Goal: Check status: Check status

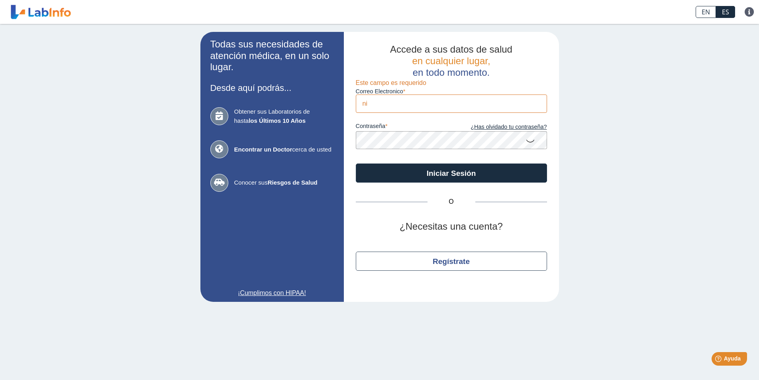
type input "[EMAIL_ADDRESS][DOMAIN_NAME]"
click at [527, 141] on icon at bounding box center [530, 141] width 10 height 16
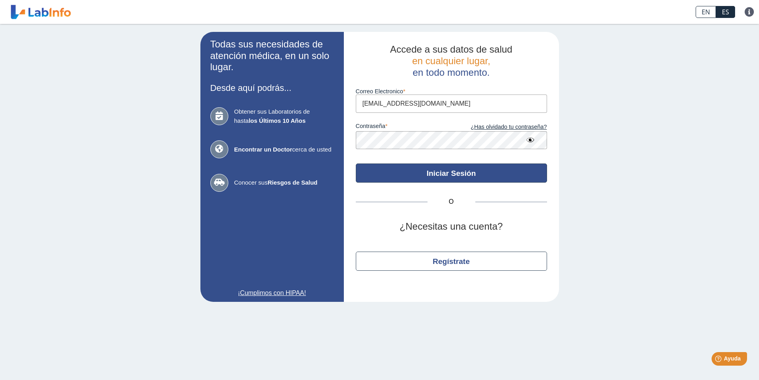
click at [469, 170] on button "Iniciar Sesión" at bounding box center [451, 172] width 191 height 19
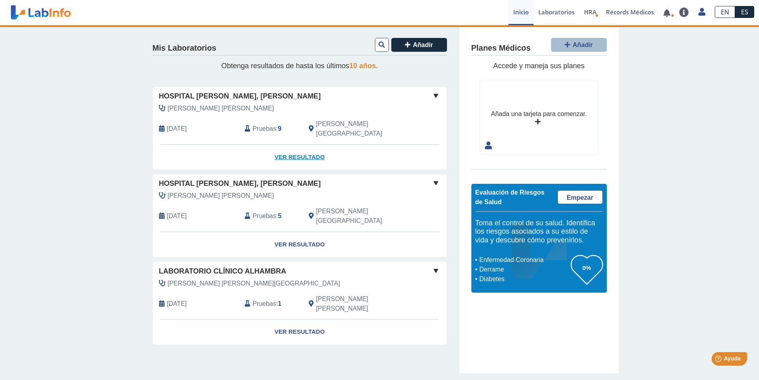
click at [296, 146] on link "Ver Resultado" at bounding box center [300, 157] width 294 height 25
click at [322, 145] on link "Ver Resultado" at bounding box center [300, 157] width 294 height 25
click at [280, 145] on link "Ver Resultado" at bounding box center [300, 157] width 294 height 25
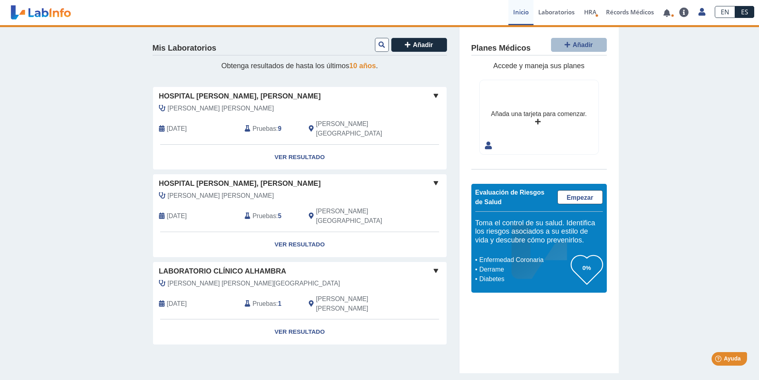
click at [434, 92] on span at bounding box center [436, 96] width 10 height 10
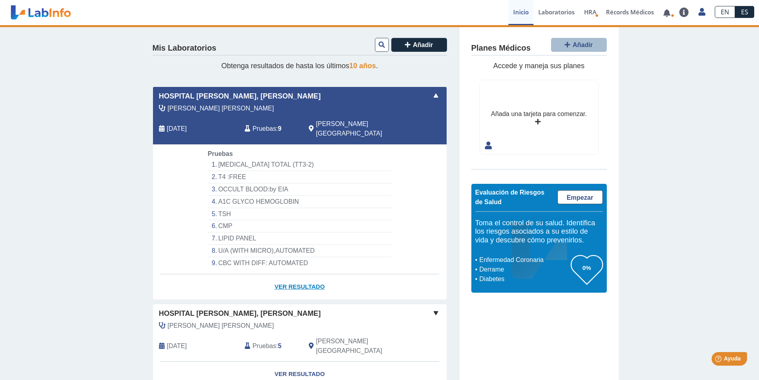
click at [294, 276] on link "Ver Resultado" at bounding box center [300, 286] width 294 height 25
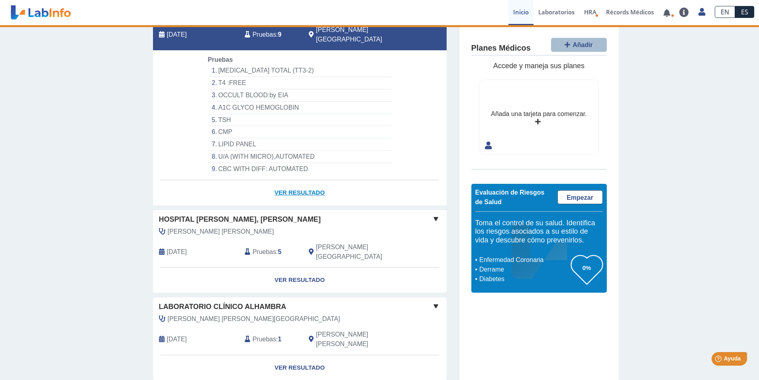
click at [297, 186] on link "Ver Resultado" at bounding box center [300, 192] width 294 height 25
click at [285, 185] on link "Ver Resultado" at bounding box center [300, 192] width 294 height 25
click at [286, 183] on link "Ver Resultado" at bounding box center [300, 192] width 294 height 25
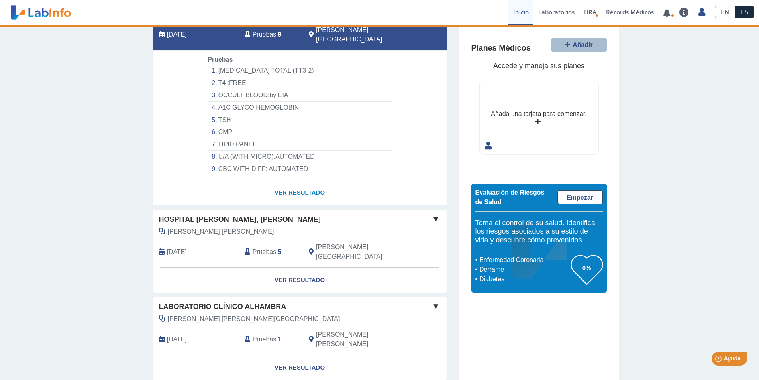
click at [286, 183] on link "Ver Resultado" at bounding box center [300, 192] width 294 height 25
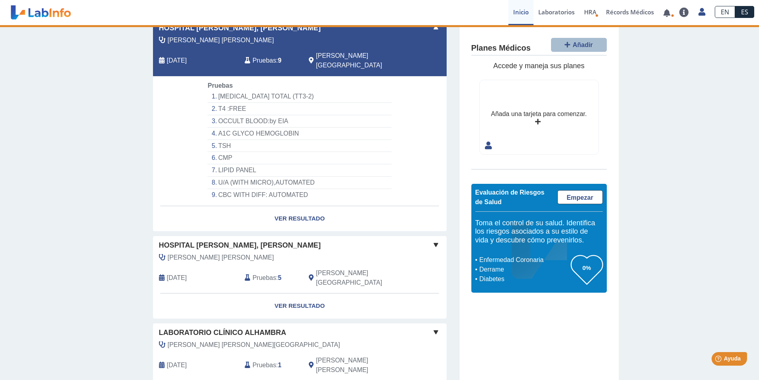
scroll to position [0, 0]
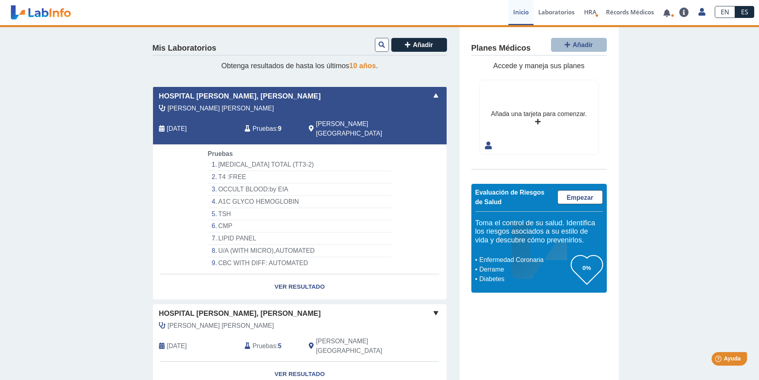
click at [433, 96] on span at bounding box center [436, 96] width 10 height 10
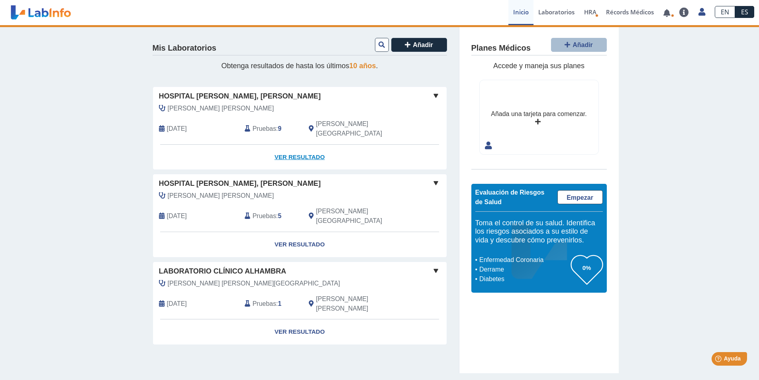
click at [296, 148] on link "Ver Resultado" at bounding box center [300, 157] width 294 height 25
click at [300, 145] on link "Ver Resultado" at bounding box center [300, 157] width 294 height 25
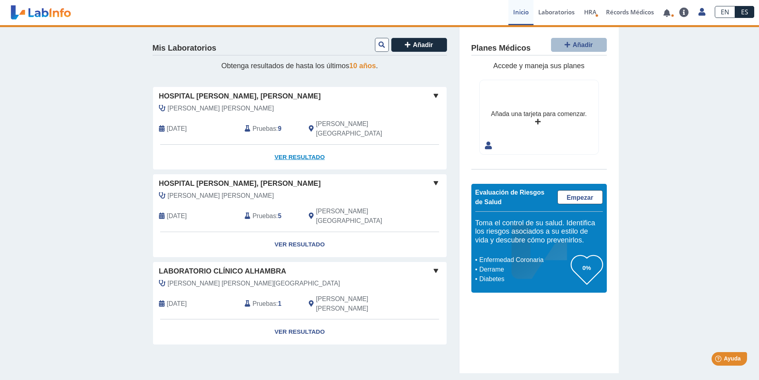
click at [300, 145] on link "Ver Resultado" at bounding box center [300, 157] width 294 height 25
click at [299, 149] on link "Ver Resultado" at bounding box center [300, 157] width 294 height 25
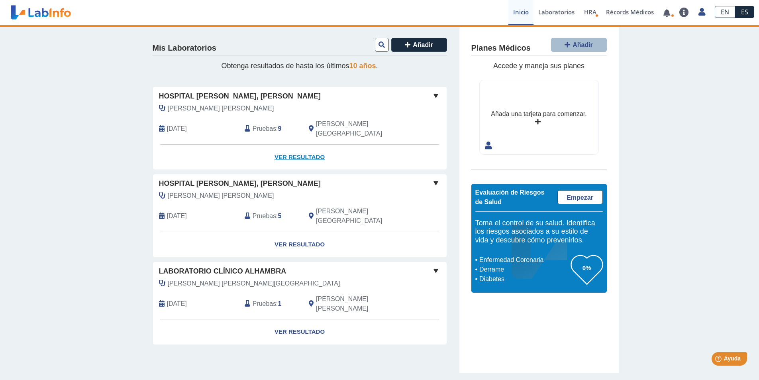
click at [299, 149] on link "Ver Resultado" at bounding box center [300, 157] width 294 height 25
click at [301, 145] on link "Ver Resultado" at bounding box center [300, 157] width 294 height 25
click at [302, 146] on link "Ver Resultado" at bounding box center [300, 157] width 294 height 25
click at [437, 94] on span at bounding box center [436, 96] width 10 height 10
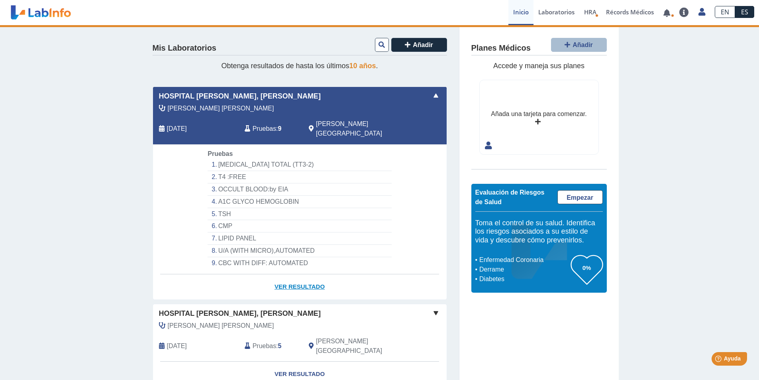
click at [294, 274] on link "Ver Resultado" at bounding box center [300, 286] width 294 height 25
click at [552, 7] on link "Laboratorios" at bounding box center [556, 12] width 46 height 25
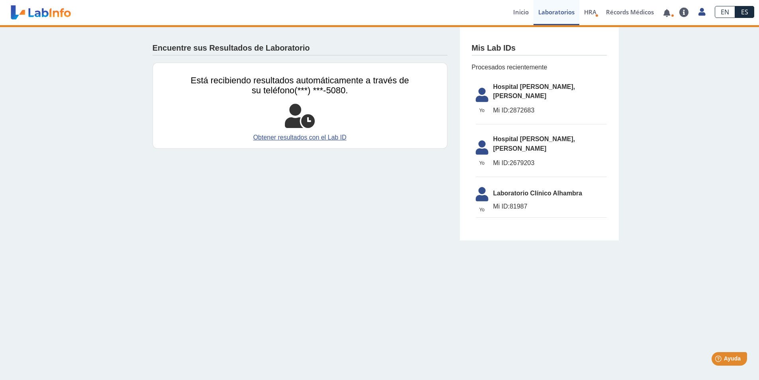
click at [509, 84] on span "Hospital Dr. Pila, Ponce" at bounding box center [550, 91] width 114 height 19
click at [285, 139] on link "Obtener resultados con el Lab ID" at bounding box center [300, 138] width 218 height 10
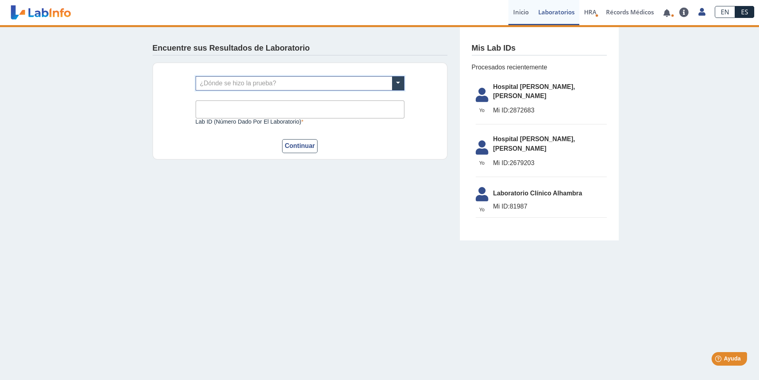
click at [520, 9] on link "Inicio" at bounding box center [520, 12] width 25 height 25
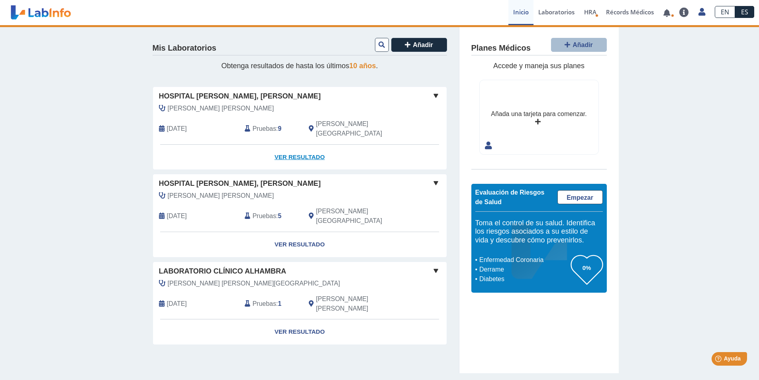
click at [313, 147] on link "Ver Resultado" at bounding box center [300, 157] width 294 height 25
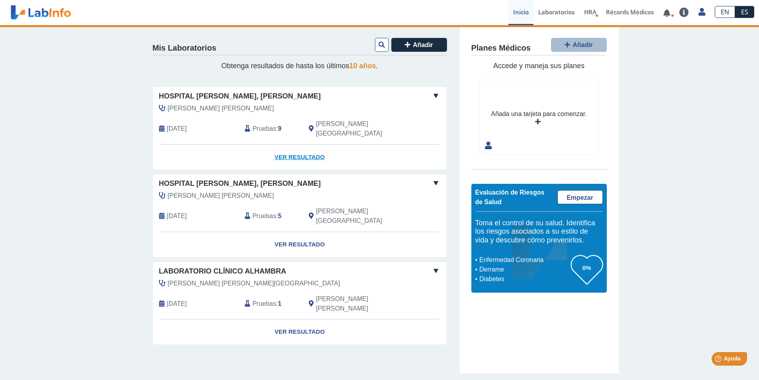
click at [294, 145] on link "Ver Resultado" at bounding box center [300, 157] width 294 height 25
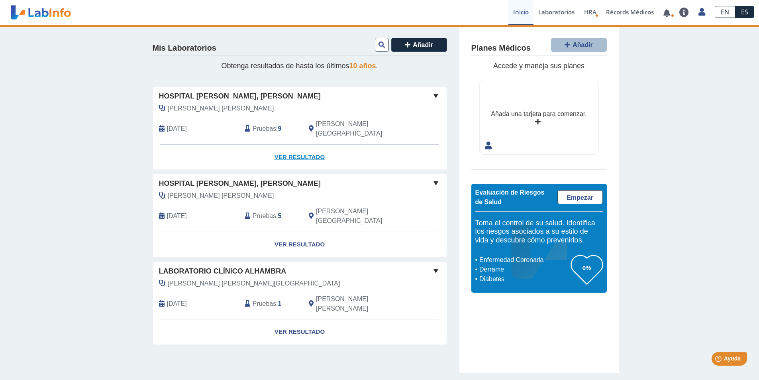
click at [294, 145] on link "Ver Resultado" at bounding box center [300, 157] width 294 height 25
click at [294, 147] on link "Ver Resultado" at bounding box center [300, 157] width 294 height 25
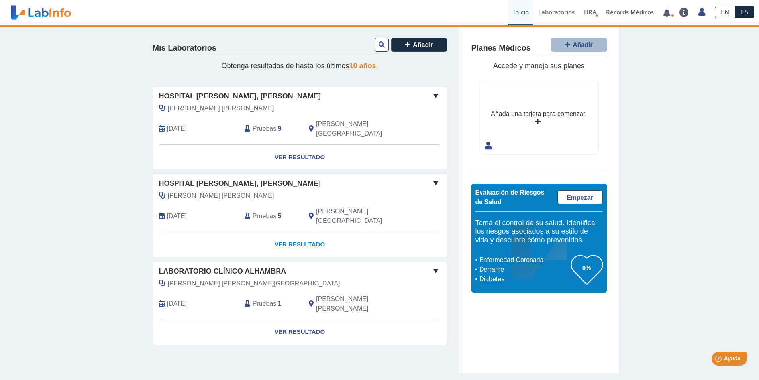
click at [302, 232] on link "Ver Resultado" at bounding box center [300, 244] width 294 height 25
click at [298, 319] on link "Ver Resultado" at bounding box center [300, 331] width 294 height 25
click at [296, 149] on link "Ver Resultado" at bounding box center [300, 157] width 294 height 25
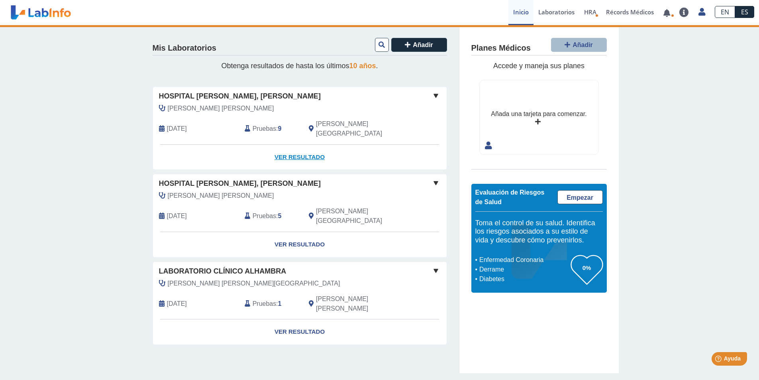
click at [296, 149] on link "Ver Resultado" at bounding box center [300, 157] width 294 height 25
click at [304, 146] on link "Ver Resultado" at bounding box center [300, 157] width 294 height 25
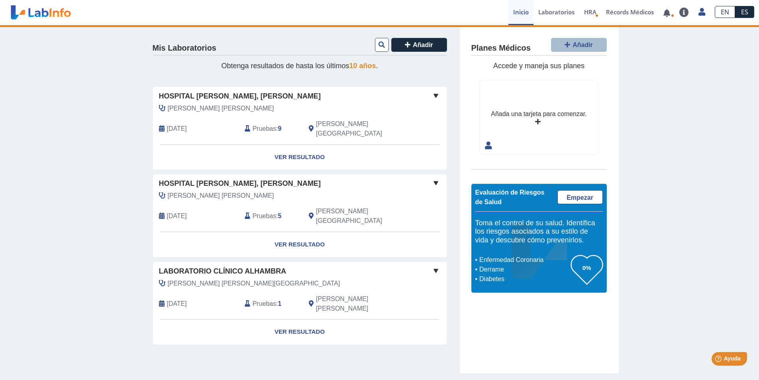
click at [439, 95] on div "Hospital Dr. Pila, Ponce" at bounding box center [300, 96] width 294 height 11
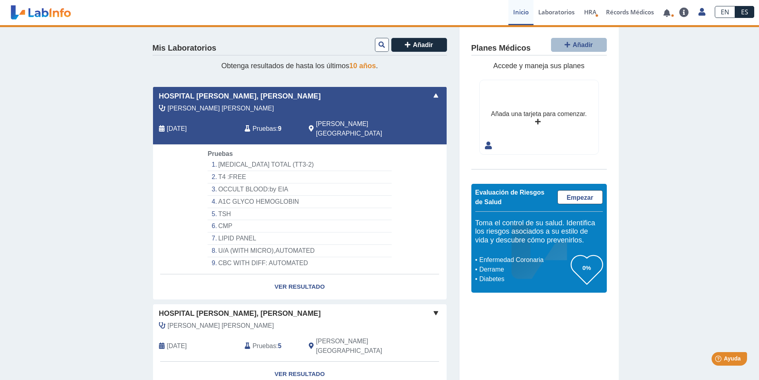
click at [237, 159] on li "T3 TOTAL (TT3-2)" at bounding box center [300, 165] width 184 height 12
click at [221, 171] on li "T4 :FREE" at bounding box center [300, 177] width 184 height 12
click at [221, 196] on li "A1C GLYCO HEMOGLOBIN" at bounding box center [300, 202] width 184 height 12
click at [224, 220] on li "CMP" at bounding box center [300, 226] width 184 height 12
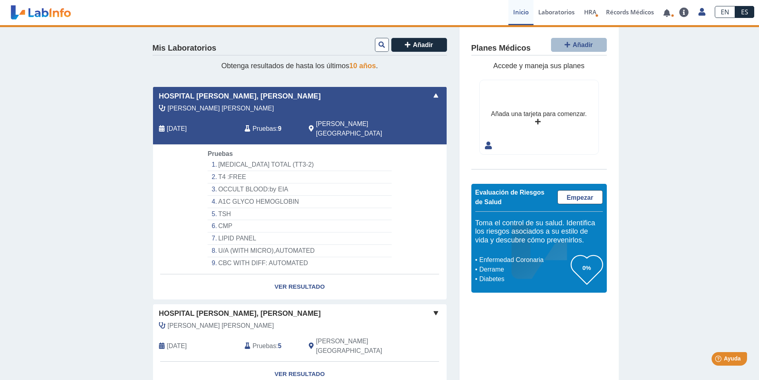
drag, startPoint x: 225, startPoint y: 243, endPoint x: 239, endPoint y: 250, distance: 15.9
click at [225, 245] on li "U/A (WITH MICRO),AUTOMATED" at bounding box center [300, 251] width 184 height 12
click at [297, 276] on link "Ver Resultado" at bounding box center [300, 286] width 294 height 25
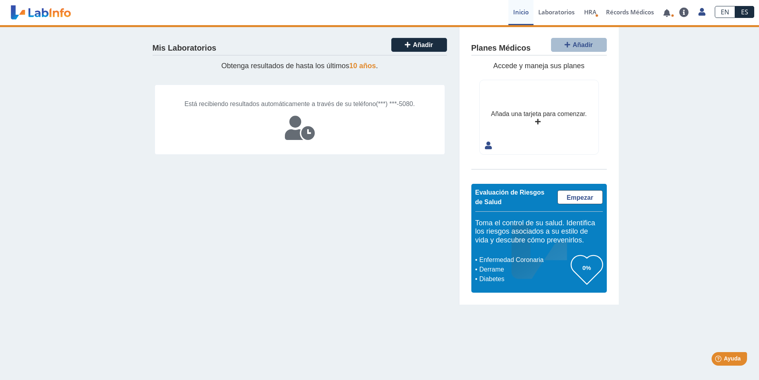
click at [529, 14] on link "Inicio" at bounding box center [520, 12] width 25 height 25
click at [302, 132] on icon at bounding box center [300, 128] width 30 height 24
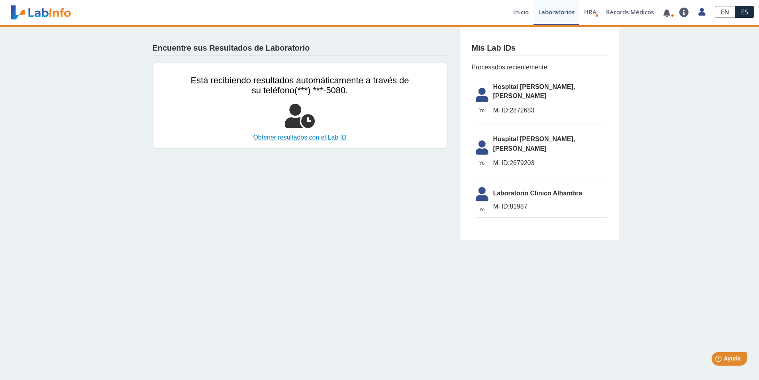
click at [292, 141] on link "Obtener resultados con el Lab ID" at bounding box center [300, 138] width 218 height 10
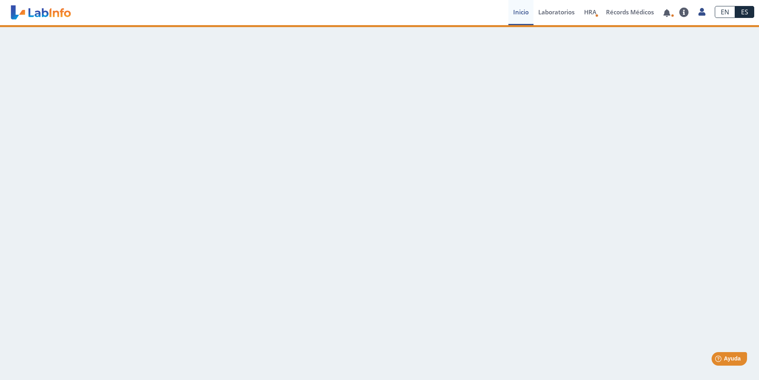
click at [517, 10] on link "Inicio" at bounding box center [520, 12] width 25 height 25
click at [302, 122] on main at bounding box center [379, 202] width 759 height 355
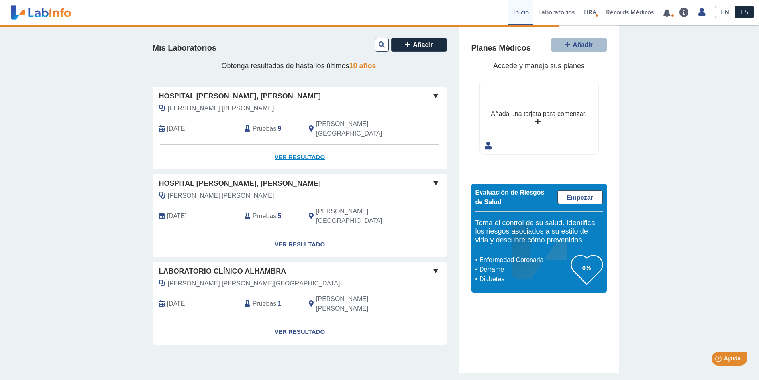
click at [298, 148] on link "Ver Resultado" at bounding box center [300, 157] width 294 height 25
click at [298, 145] on link "Ver Resultado" at bounding box center [300, 157] width 294 height 25
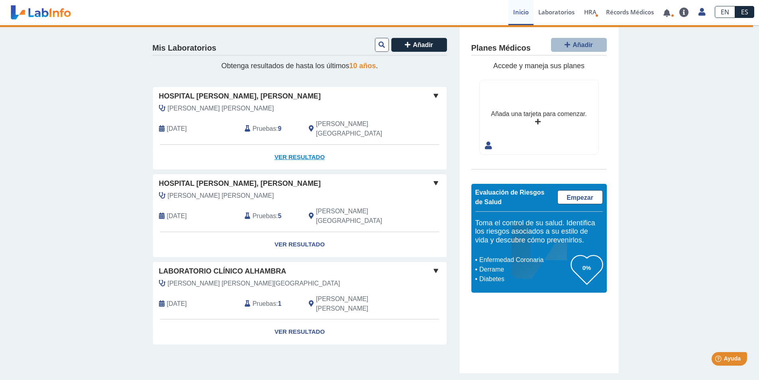
click at [298, 145] on link "Ver Resultado" at bounding box center [300, 157] width 294 height 25
click at [298, 148] on link "Ver Resultado" at bounding box center [300, 157] width 294 height 25
click at [306, 146] on link "Ver Resultado" at bounding box center [300, 157] width 294 height 25
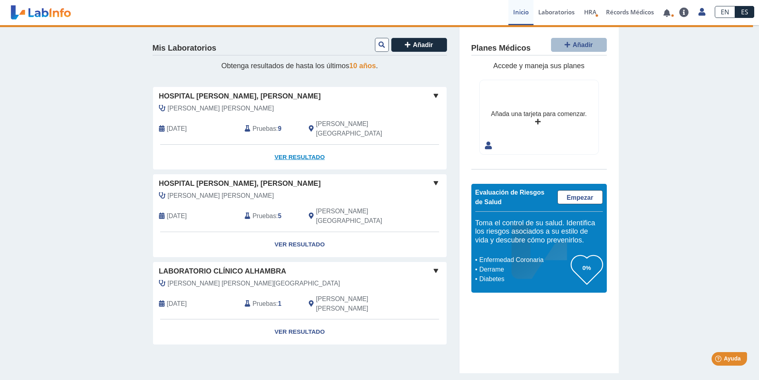
click at [306, 146] on link "Ver Resultado" at bounding box center [300, 157] width 294 height 25
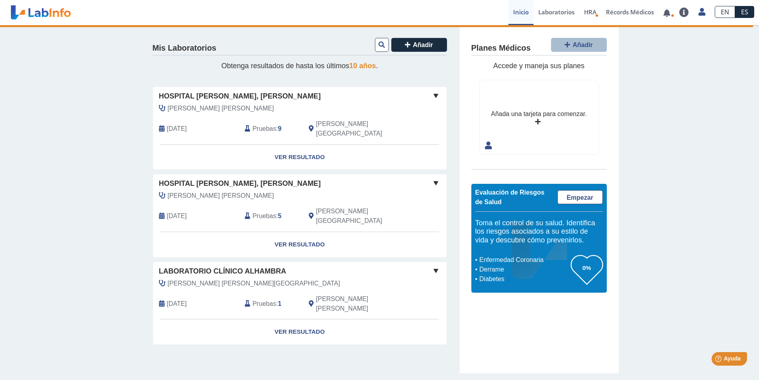
click at [258, 63] on span "Obtenga resultados de hasta los últimos 10 años ." at bounding box center [299, 66] width 157 height 8
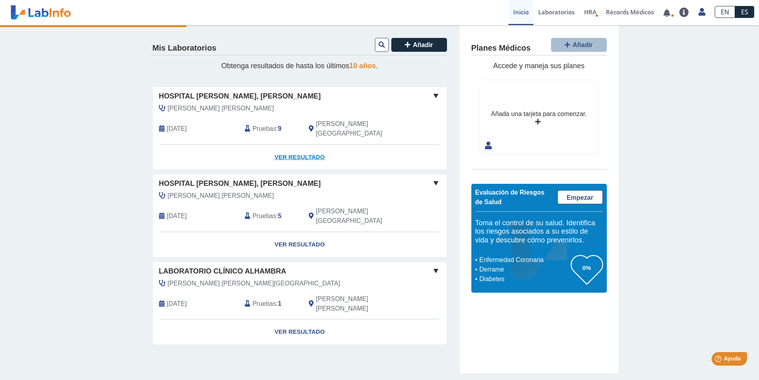
click at [284, 153] on link "Ver Resultado" at bounding box center [300, 157] width 294 height 25
click at [290, 145] on link "Ver Resultado" at bounding box center [300, 157] width 294 height 25
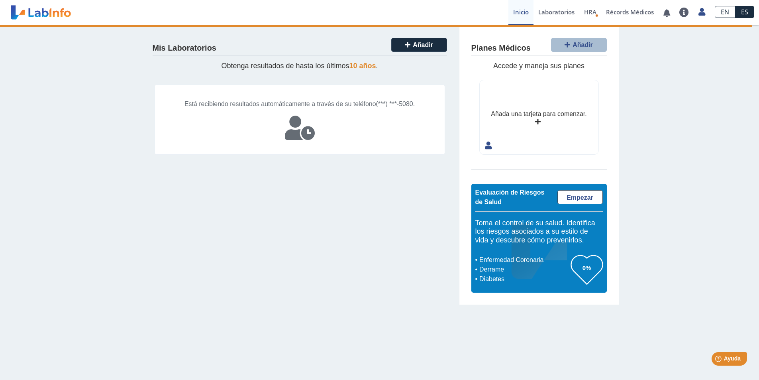
click at [296, 135] on icon at bounding box center [300, 128] width 30 height 24
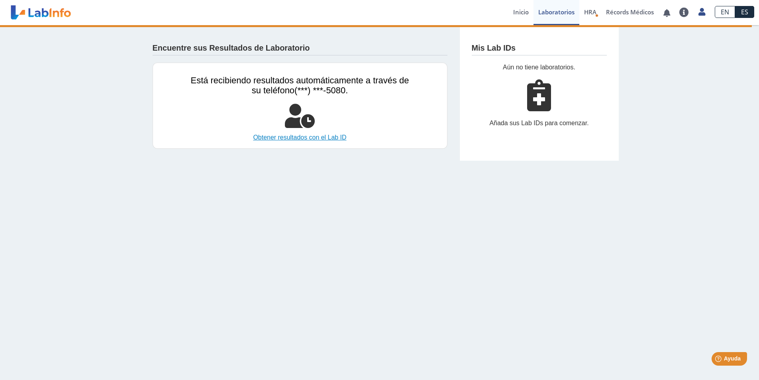
click at [301, 138] on link "Obtener resultados con el Lab ID" at bounding box center [300, 138] width 218 height 10
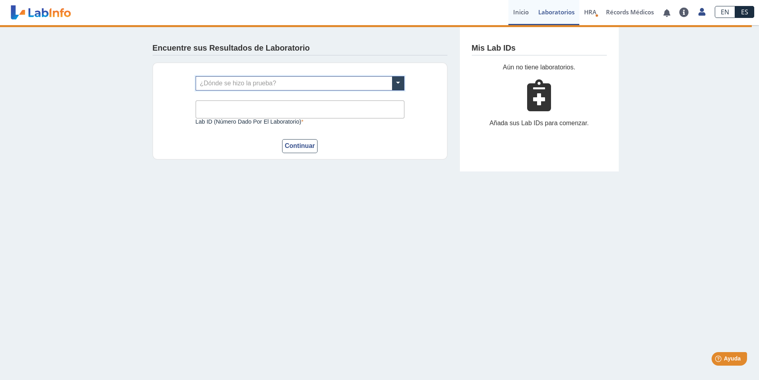
click at [514, 10] on link "Inicio" at bounding box center [520, 12] width 25 height 25
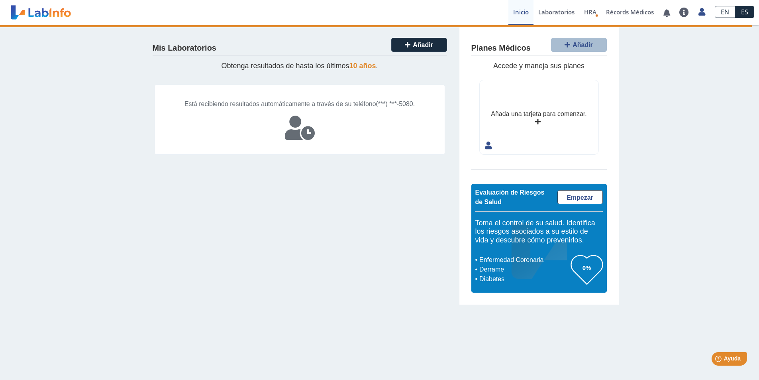
click at [280, 72] on div "Mis Laboratorios Añadir Obtenga resultados de hasta los últimos 10 años . Está …" at bounding box center [300, 164] width 319 height 279
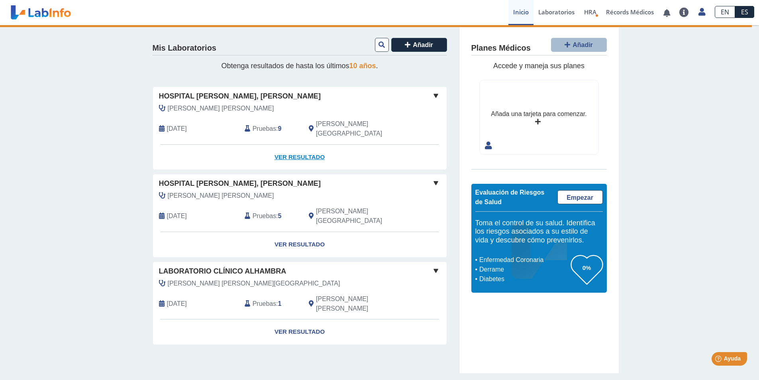
click at [301, 145] on link "Ver Resultado" at bounding box center [300, 157] width 294 height 25
click at [301, 147] on link "Ver Resultado" at bounding box center [300, 157] width 294 height 25
click at [292, 149] on link "Ver Resultado" at bounding box center [300, 157] width 294 height 25
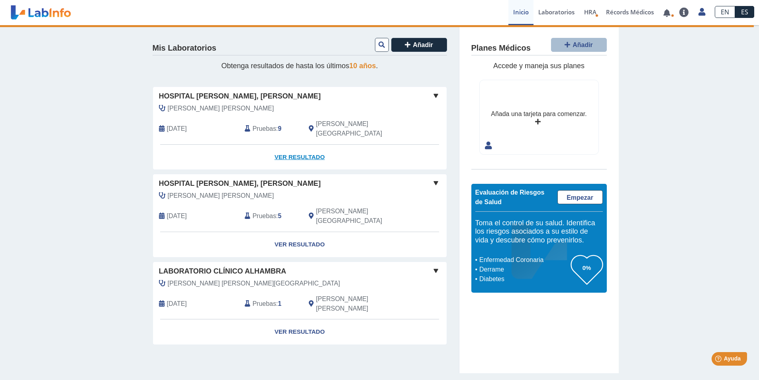
click at [292, 149] on link "Ver Resultado" at bounding box center [300, 157] width 294 height 25
click at [295, 148] on link "Ver Resultado" at bounding box center [300, 157] width 294 height 25
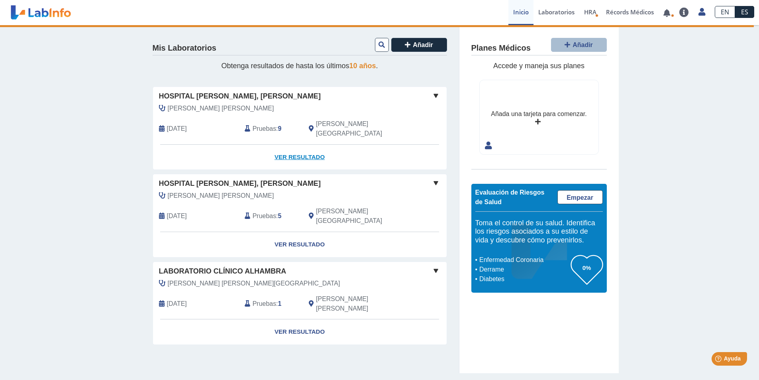
click at [295, 148] on link "Ver Resultado" at bounding box center [300, 157] width 294 height 25
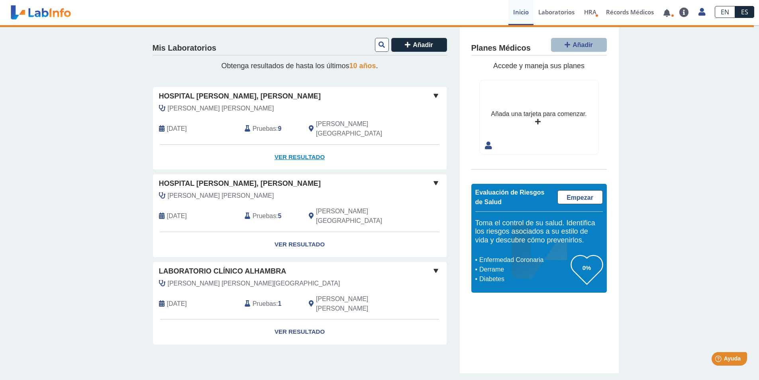
click at [295, 148] on link "Ver Resultado" at bounding box center [300, 157] width 294 height 25
click at [294, 148] on link "Ver Resultado" at bounding box center [300, 157] width 294 height 25
click at [296, 148] on link "Ver Resultado" at bounding box center [300, 157] width 294 height 25
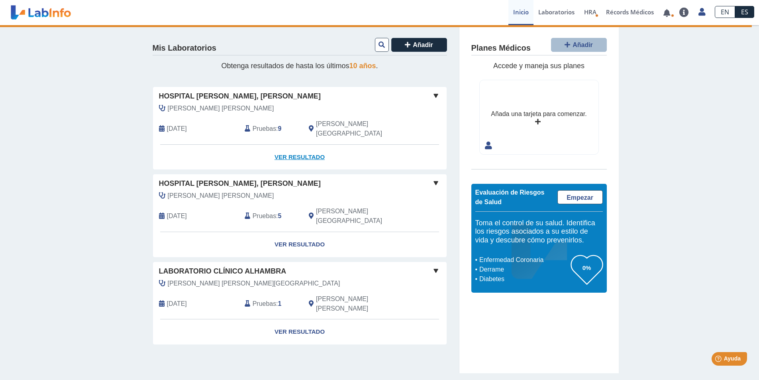
click at [293, 150] on link "Ver Resultado" at bounding box center [300, 157] width 294 height 25
click at [304, 146] on link "Ver Resultado" at bounding box center [300, 157] width 294 height 25
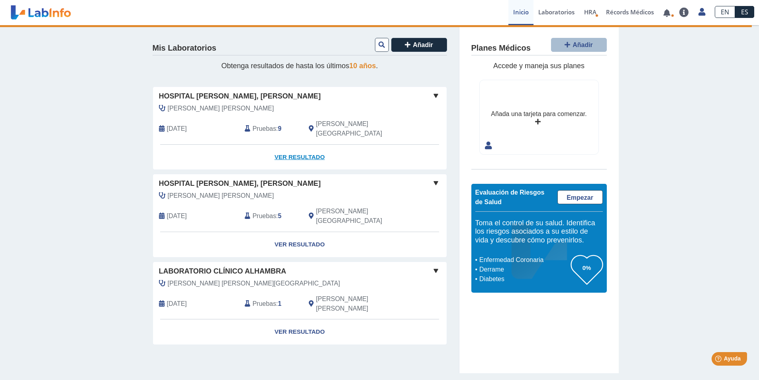
click at [304, 146] on link "Ver Resultado" at bounding box center [300, 157] width 294 height 25
